Goal: Task Accomplishment & Management: Manage account settings

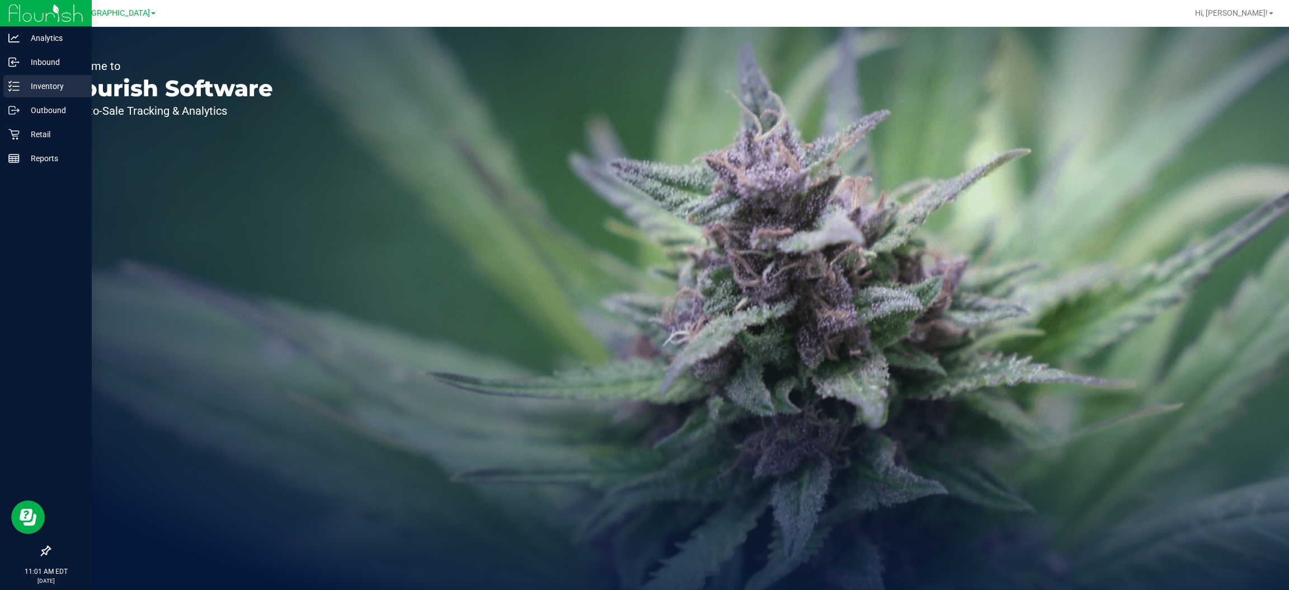
click at [44, 82] on p "Inventory" at bounding box center [53, 85] width 67 height 13
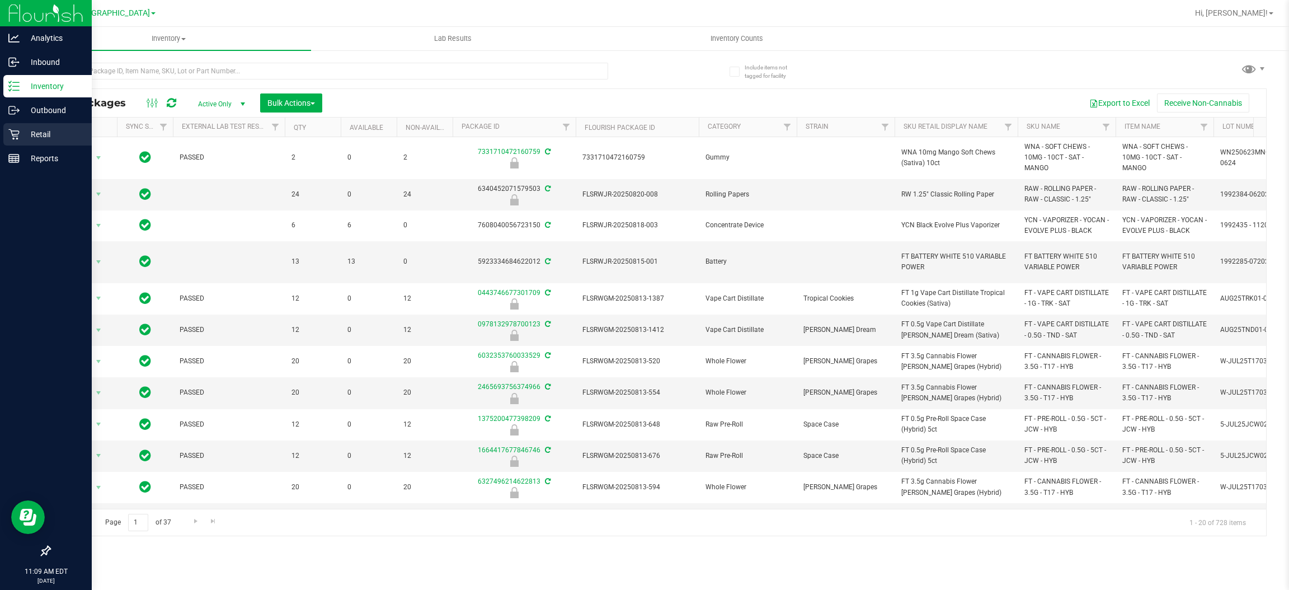
click at [46, 133] on p "Retail" at bounding box center [53, 134] width 67 height 13
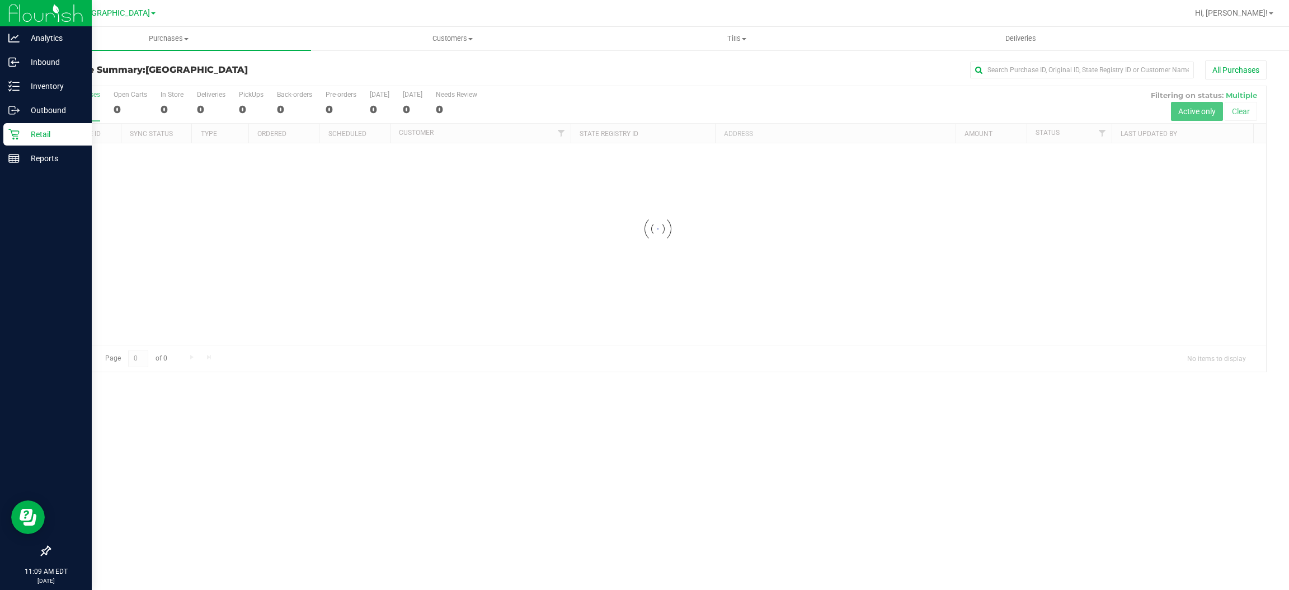
click at [1103, 126] on div at bounding box center [658, 228] width 1216 height 285
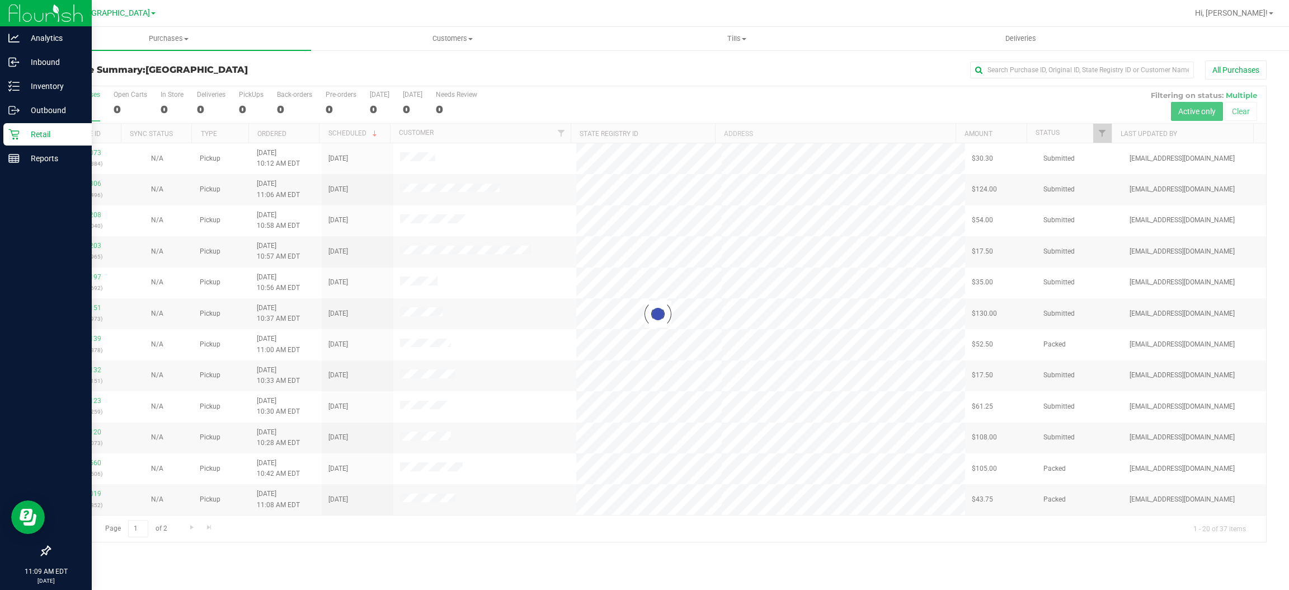
click at [1103, 126] on div at bounding box center [658, 313] width 1216 height 455
click at [1104, 130] on span "Filter" at bounding box center [1102, 133] width 9 height 9
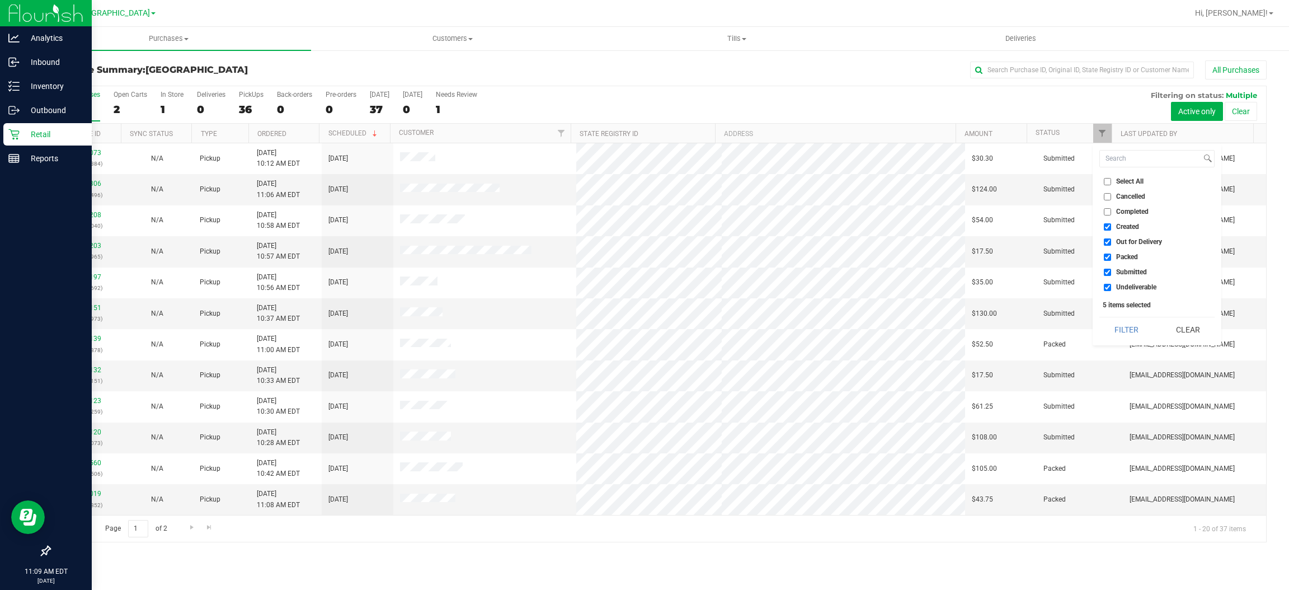
click at [1113, 226] on label "Created" at bounding box center [1121, 226] width 35 height 7
click at [1130, 243] on span "Out for Delivery" at bounding box center [1139, 241] width 46 height 7
click at [1111, 243] on input "Out for Delivery" at bounding box center [1107, 241] width 7 height 7
checkbox input "false"
click at [1133, 228] on span "Created" at bounding box center [1127, 226] width 23 height 7
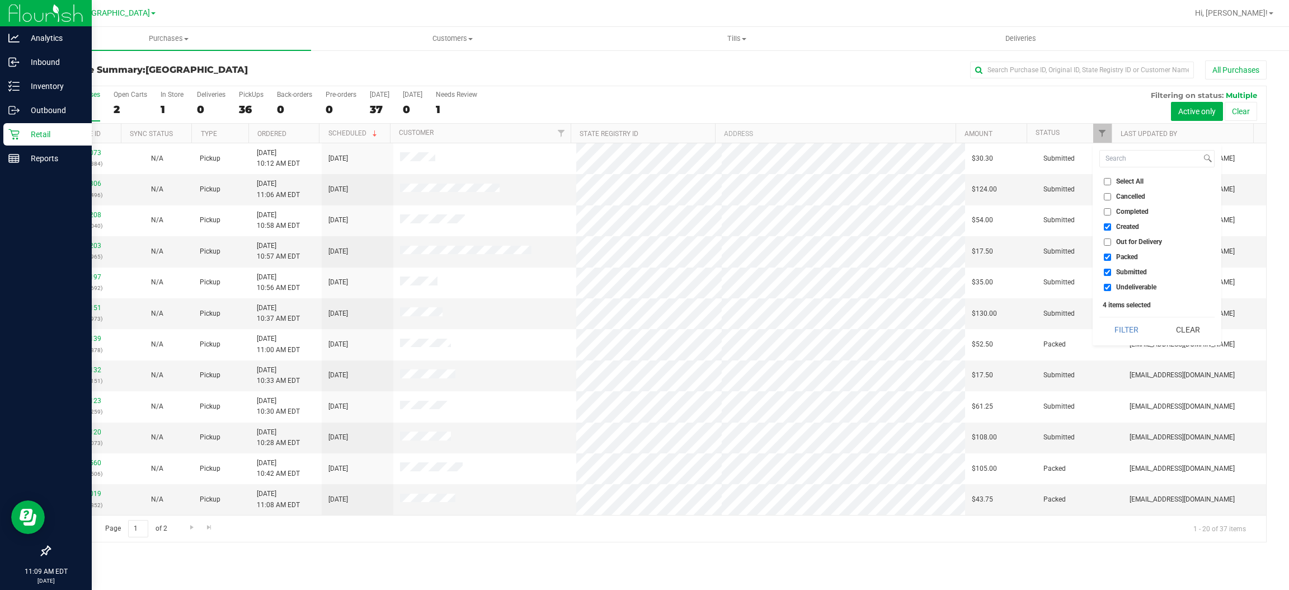
click at [1111, 228] on input "Created" at bounding box center [1107, 226] width 7 height 7
checkbox input "false"
click at [1126, 257] on span "Packed" at bounding box center [1127, 256] width 22 height 7
click at [1111, 257] on input "Packed" at bounding box center [1107, 256] width 7 height 7
checkbox input "false"
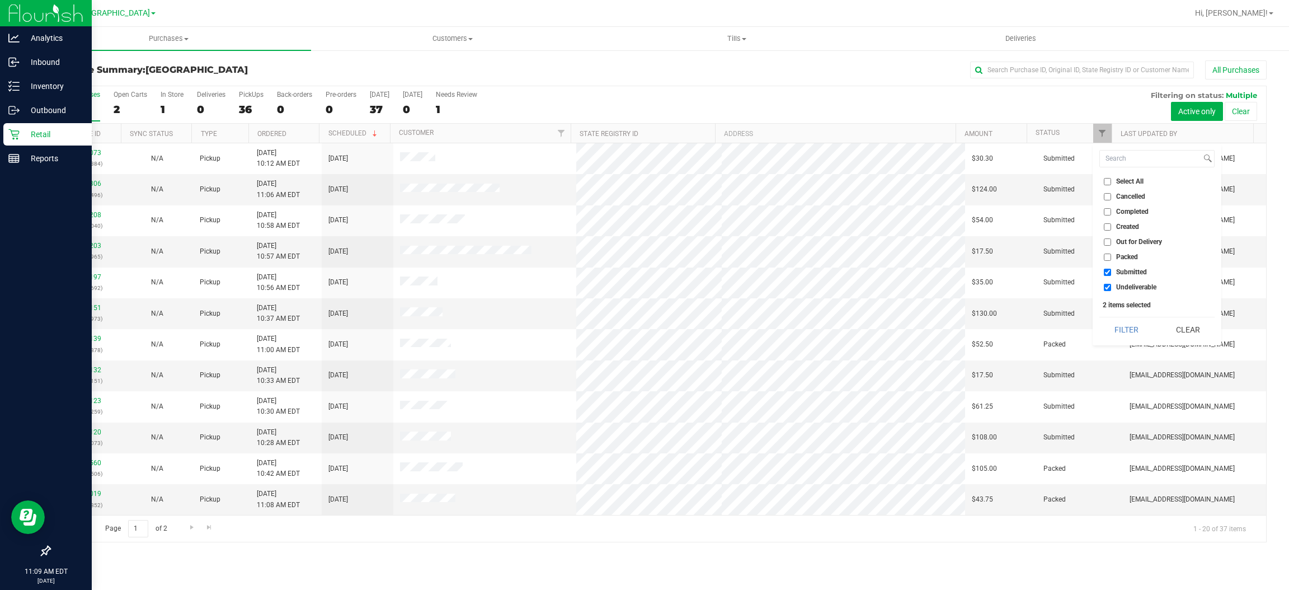
click at [1131, 288] on span "Undeliverable" at bounding box center [1136, 287] width 40 height 7
click at [1111, 288] on input "Undeliverable" at bounding box center [1107, 287] width 7 height 7
checkbox input "false"
click at [1117, 332] on button "Filter" at bounding box center [1126, 329] width 54 height 25
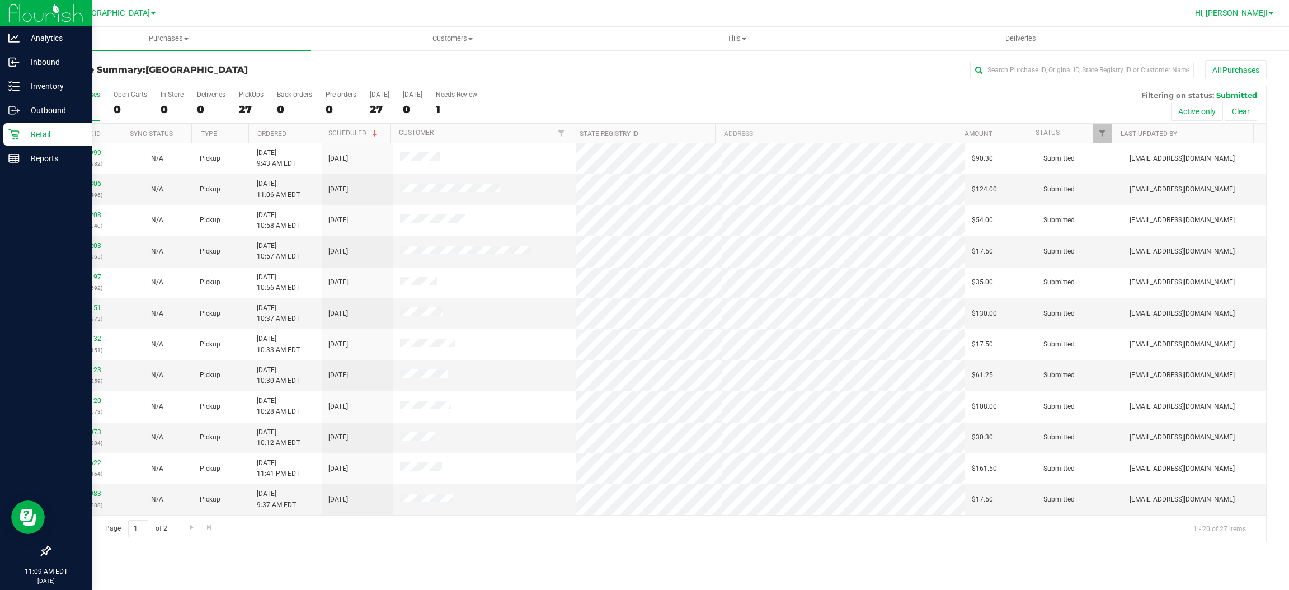
click at [1260, 11] on span "Hi, [PERSON_NAME]!" at bounding box center [1231, 12] width 73 height 9
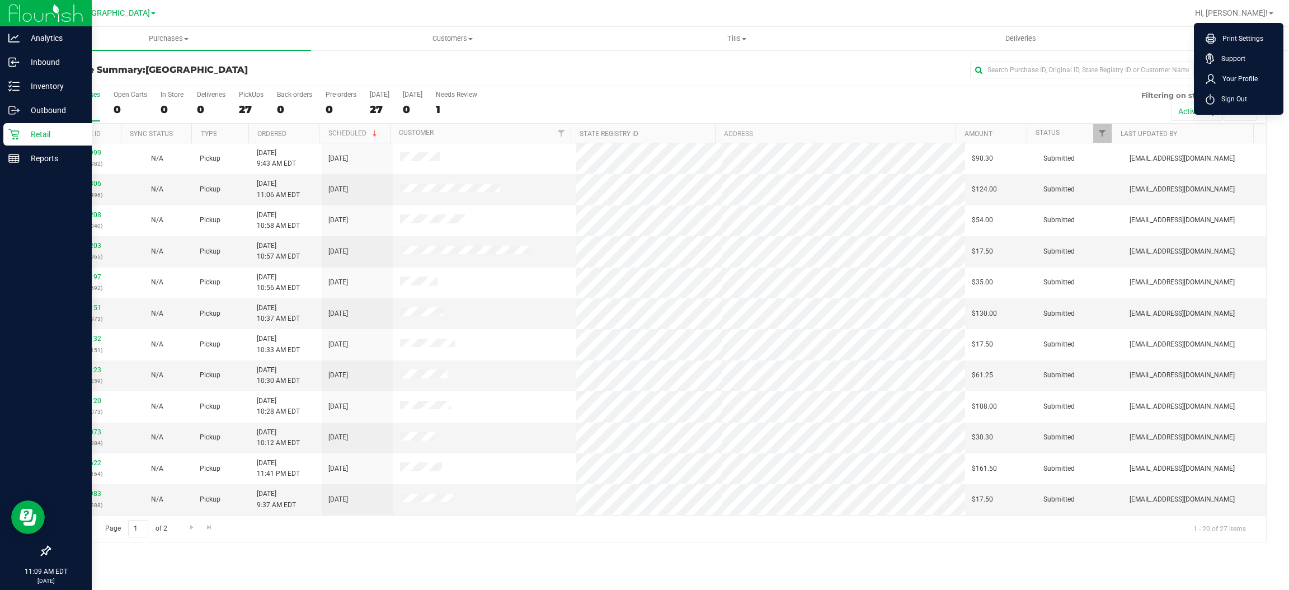
click at [1227, 90] on li "Sign Out" at bounding box center [1239, 99] width 84 height 20
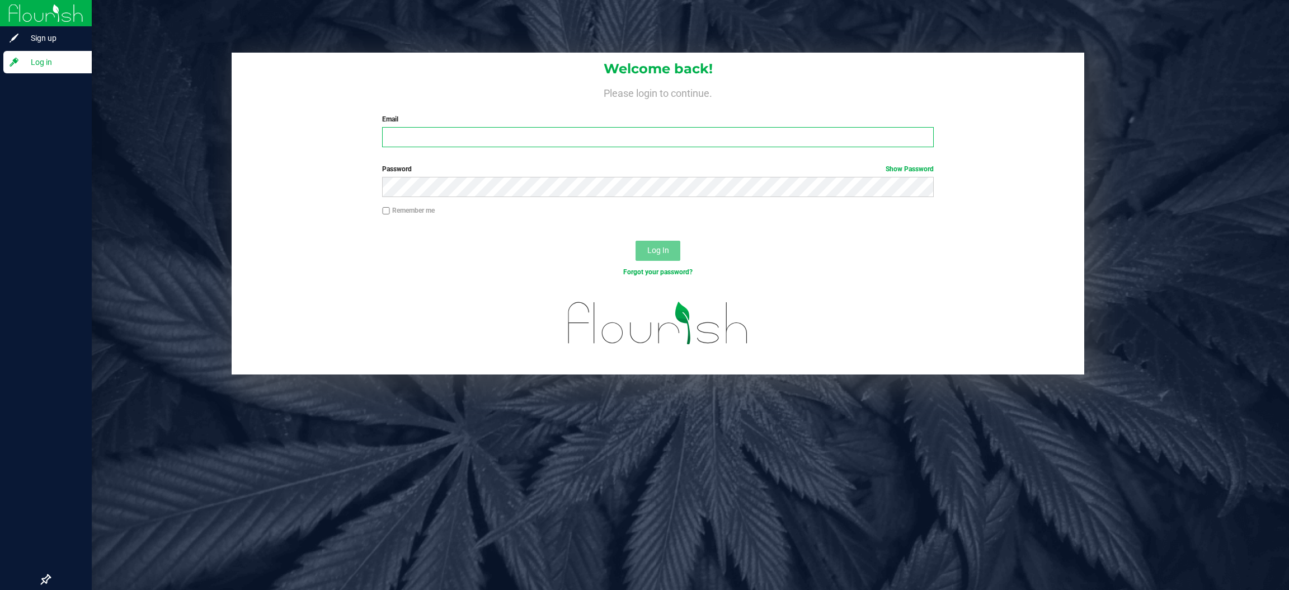
click at [427, 143] on input "Email" at bounding box center [658, 137] width 552 height 20
type input "[EMAIL_ADDRESS][DOMAIN_NAME]"
click at [635, 241] on button "Log In" at bounding box center [657, 251] width 45 height 20
